Goal: Information Seeking & Learning: Learn about a topic

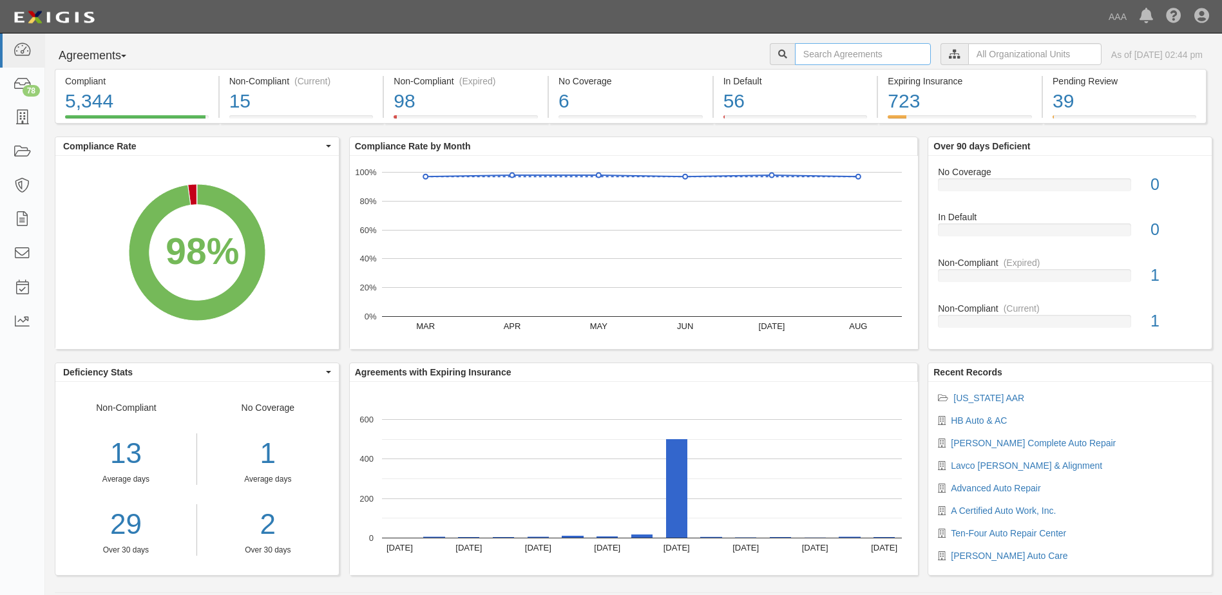
click at [839, 61] on input "text" at bounding box center [863, 54] width 136 height 22
type input "auto car"
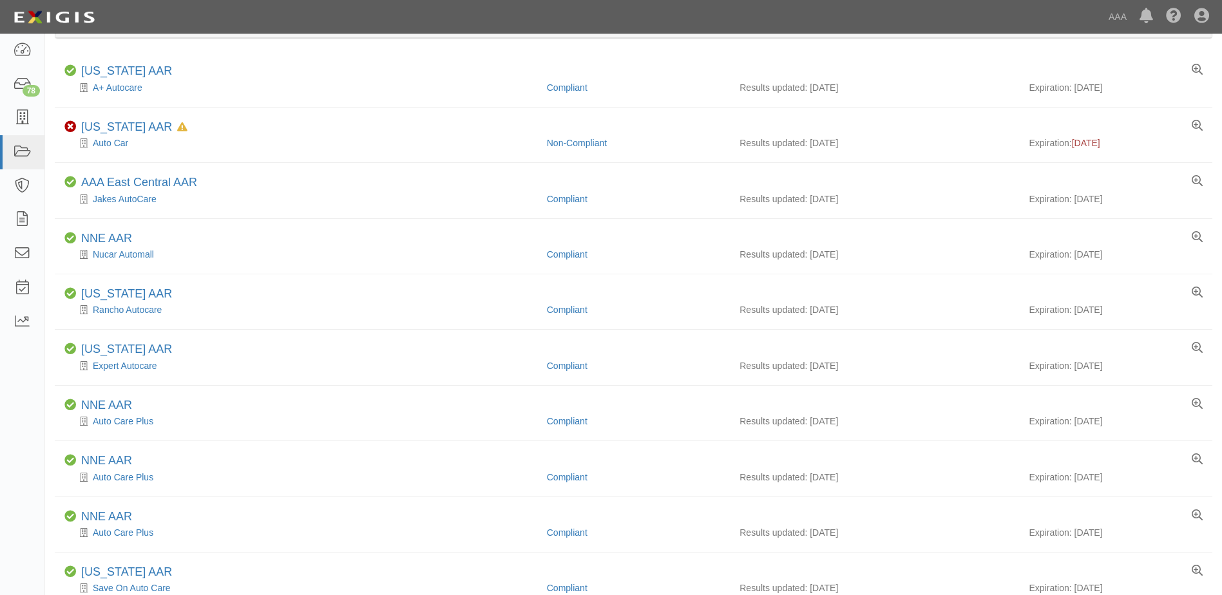
scroll to position [48, 0]
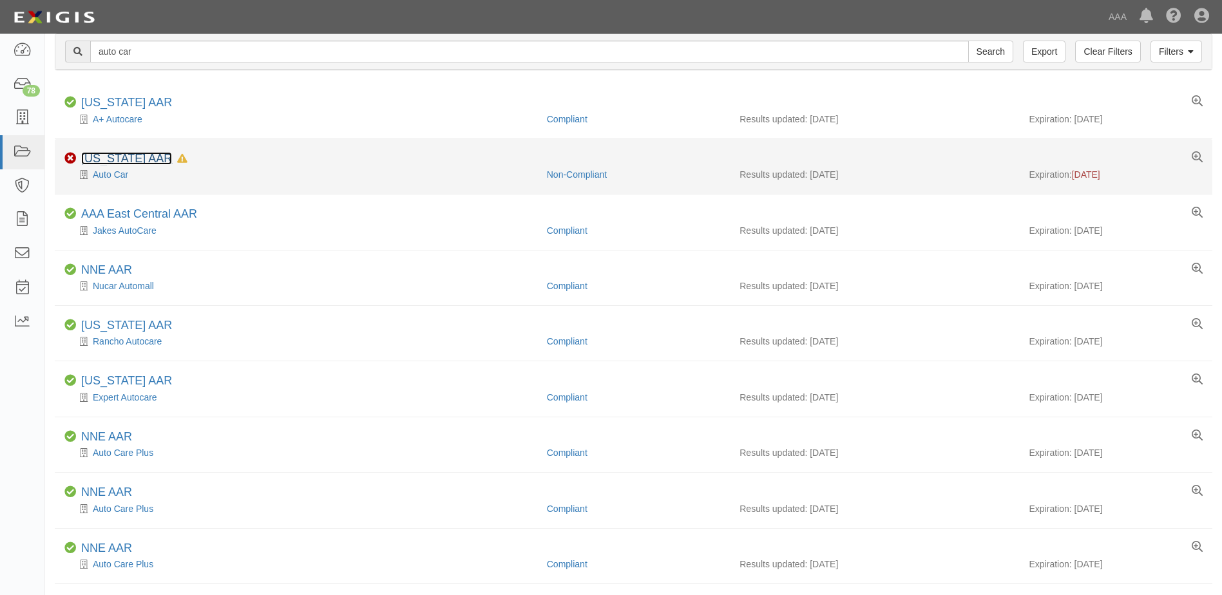
click at [122, 155] on link "[US_STATE] AAR" at bounding box center [126, 158] width 91 height 13
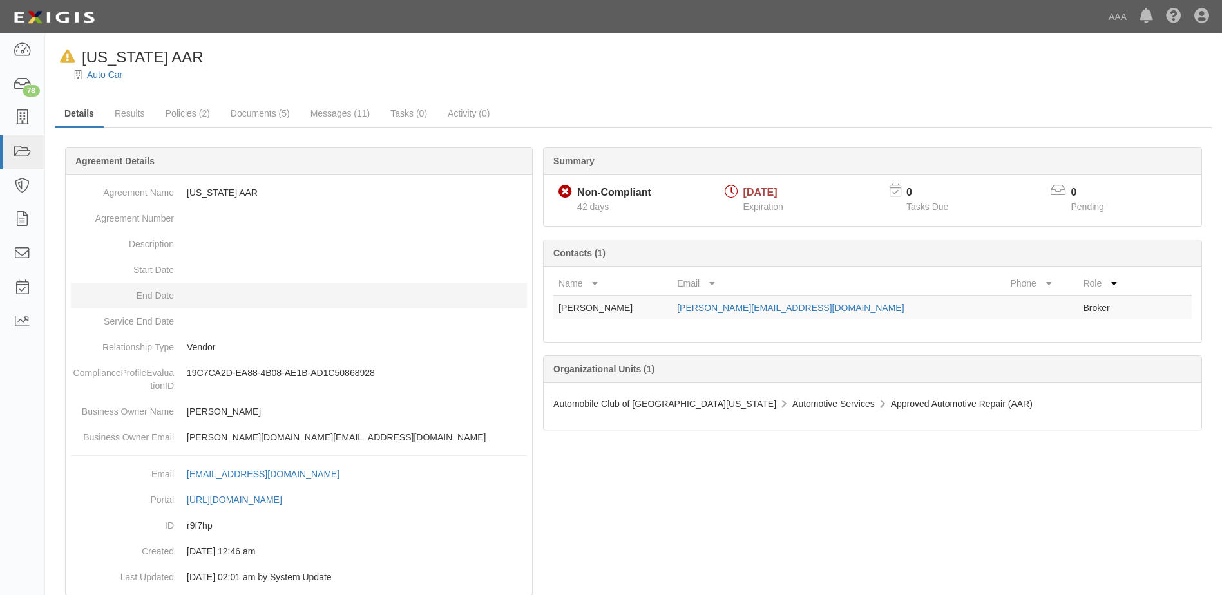
scroll to position [34, 0]
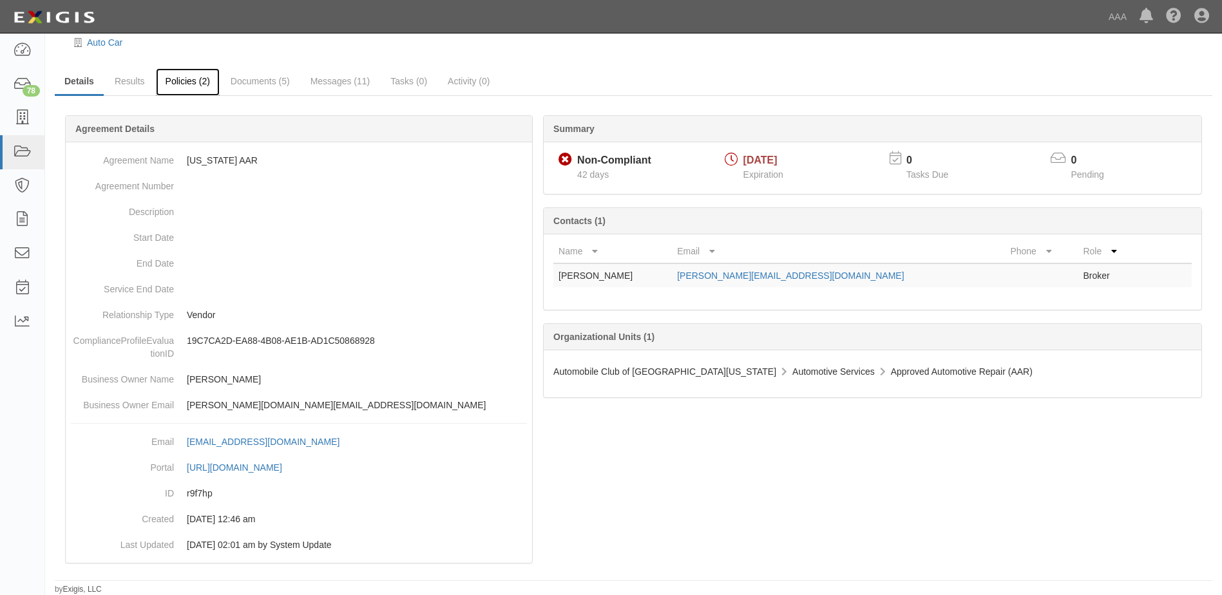
click at [187, 80] on link "Policies (2)" at bounding box center [188, 82] width 64 height 28
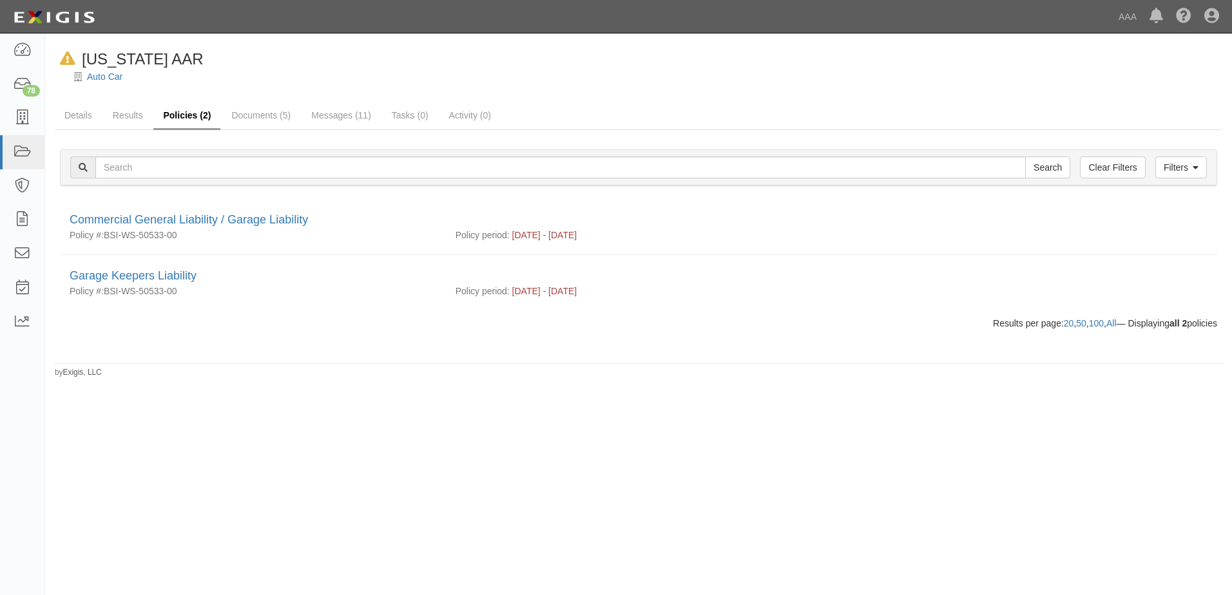
click at [186, 115] on link "Policies (2)" at bounding box center [186, 116] width 67 height 28
click at [261, 113] on link "Documents (5)" at bounding box center [261, 116] width 79 height 28
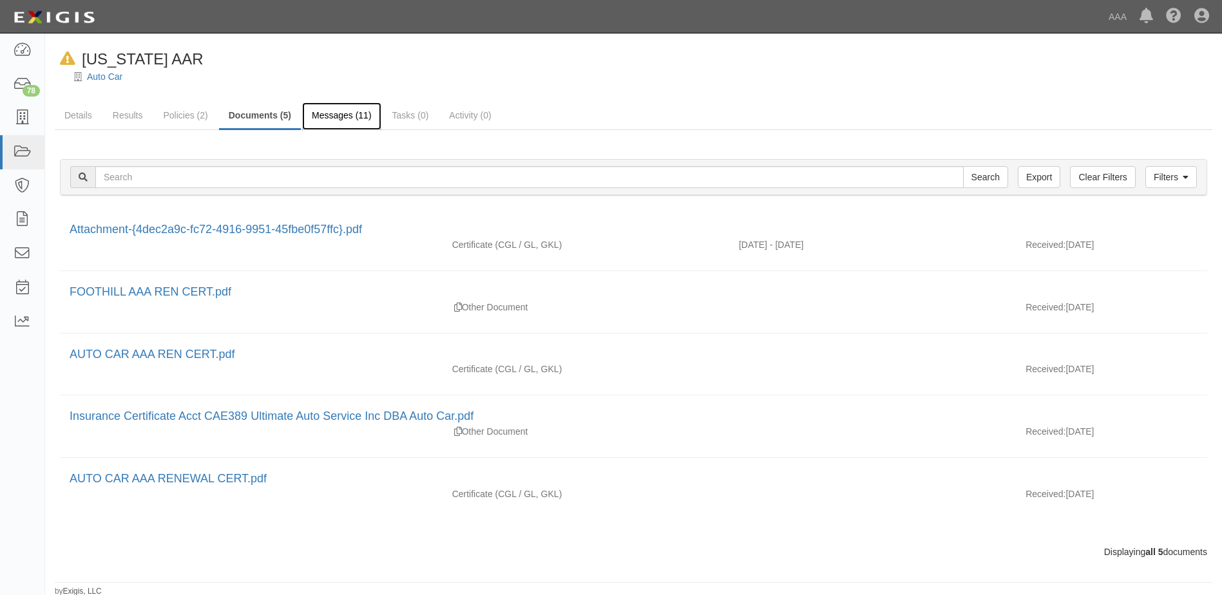
click at [317, 111] on link "Messages (11)" at bounding box center [341, 116] width 79 height 28
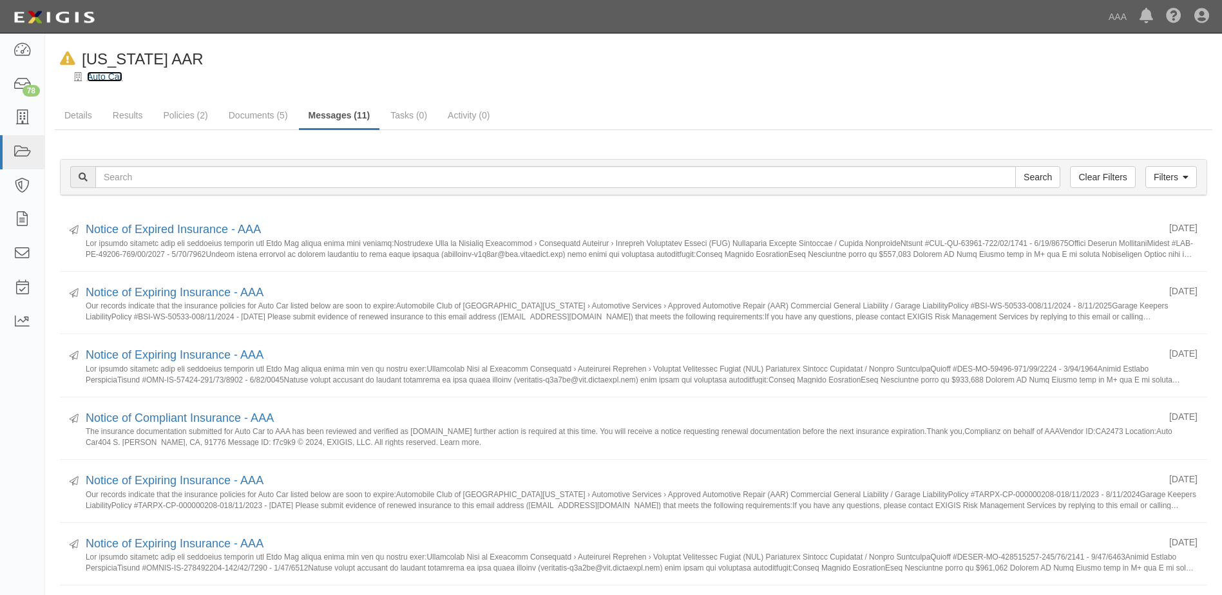
click at [105, 75] on link "Auto Car" at bounding box center [104, 77] width 35 height 10
